Goal: Navigation & Orientation: Go to known website

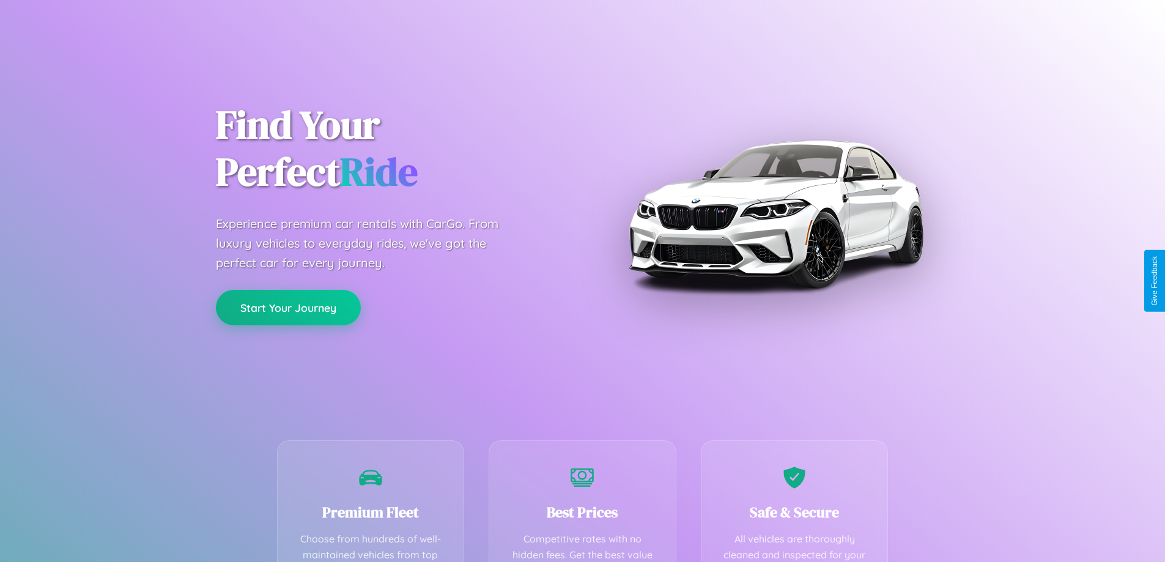
click at [288, 308] on button "Start Your Journey" at bounding box center [288, 307] width 145 height 35
click at [288, 307] on button "Start Your Journey" at bounding box center [288, 307] width 145 height 35
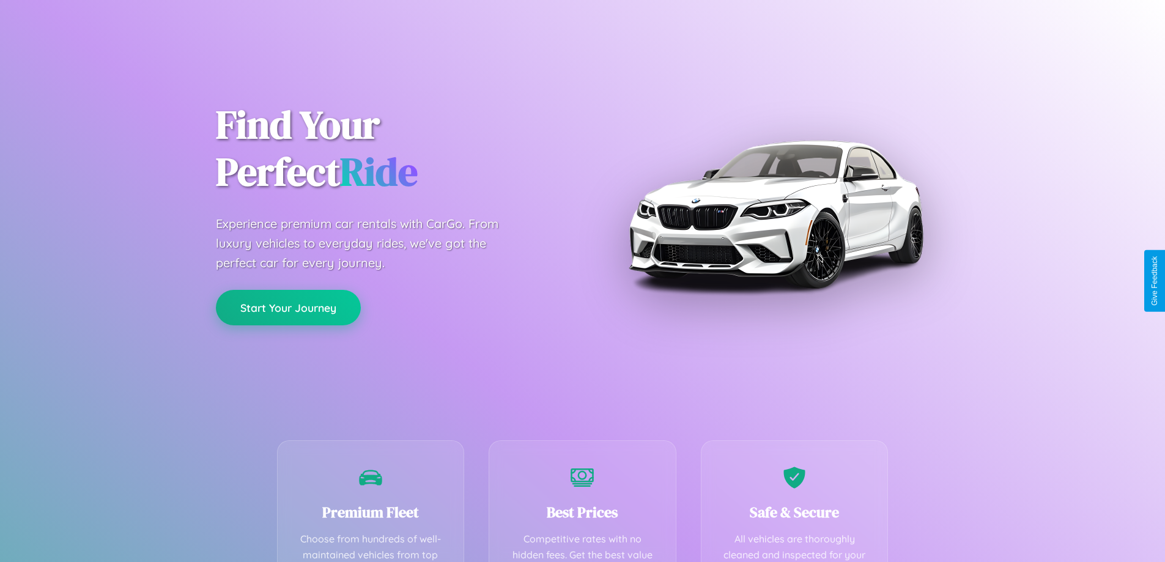
click at [288, 307] on button "Start Your Journey" at bounding box center [288, 307] width 145 height 35
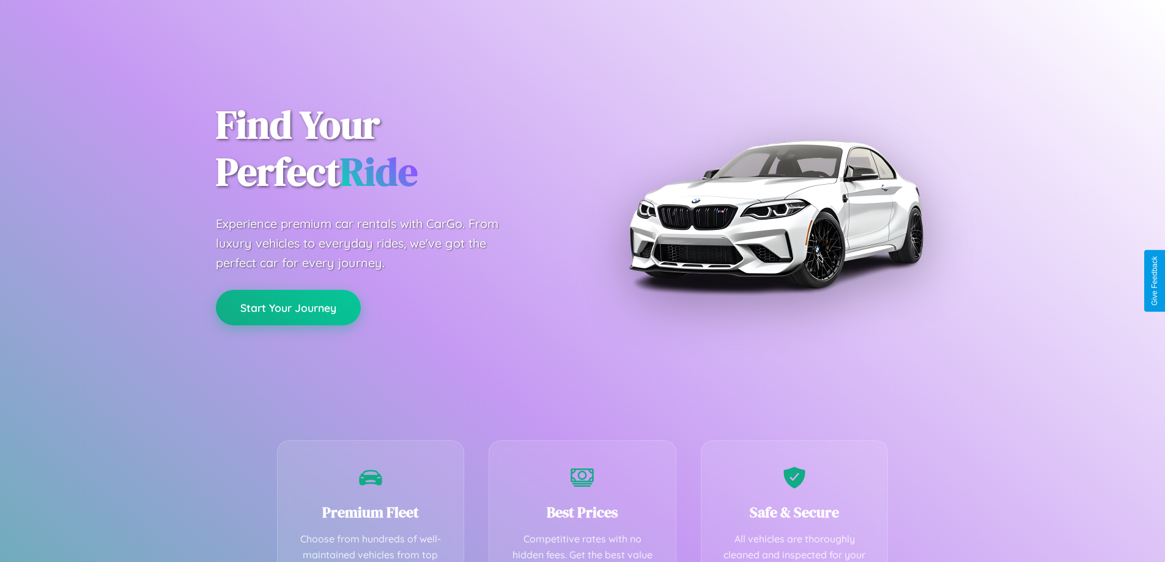
click at [288, 307] on button "Start Your Journey" at bounding box center [288, 307] width 145 height 35
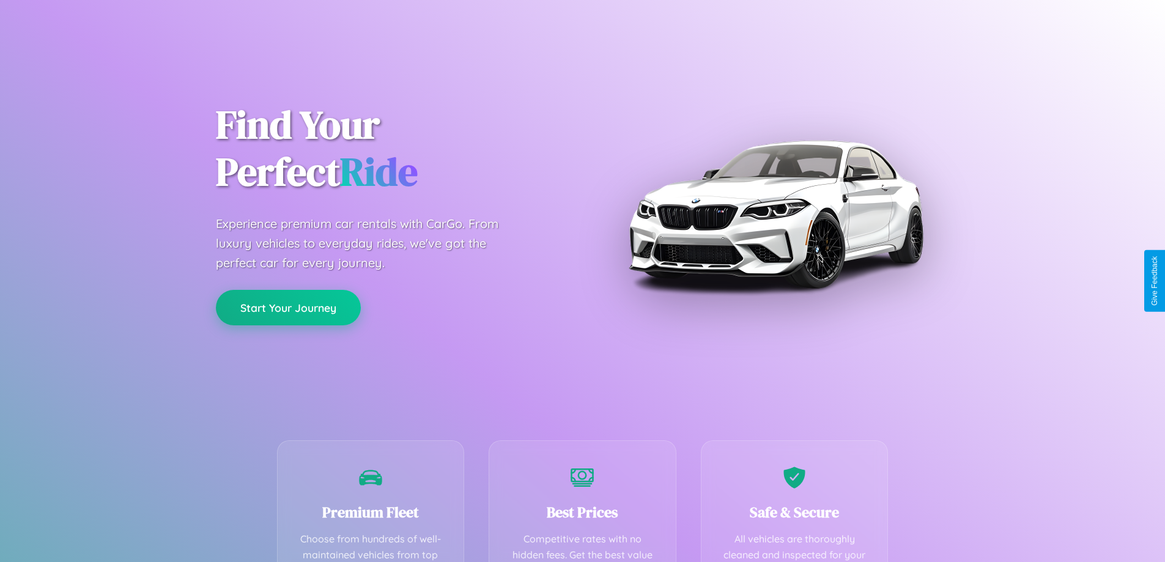
click at [288, 307] on button "Start Your Journey" at bounding box center [288, 307] width 145 height 35
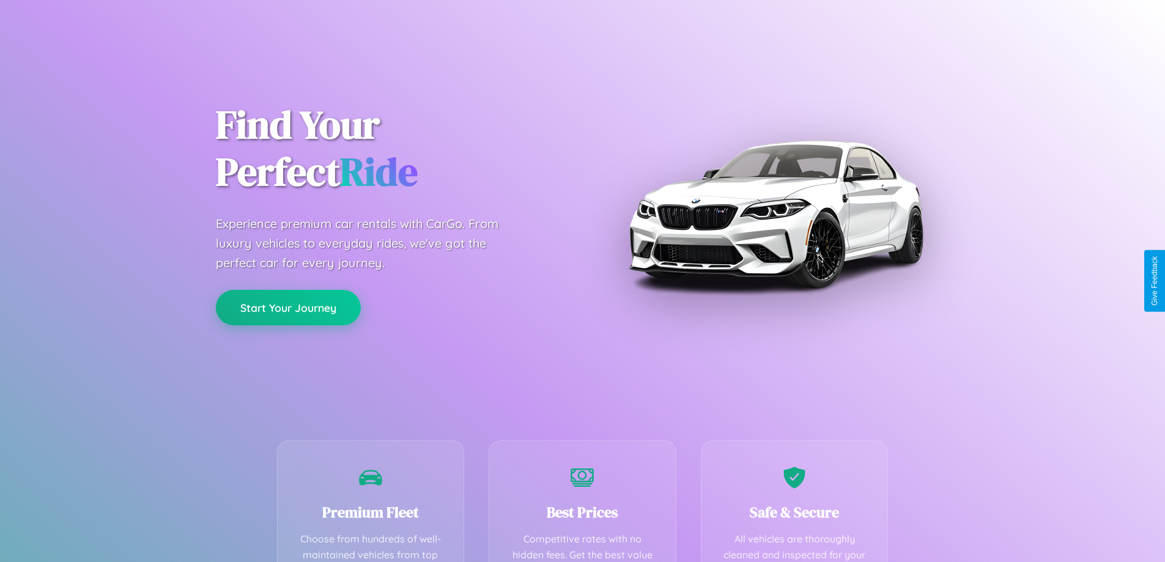
click at [288, 307] on button "Start Your Journey" at bounding box center [288, 307] width 145 height 35
